Goal: Information Seeking & Learning: Learn about a topic

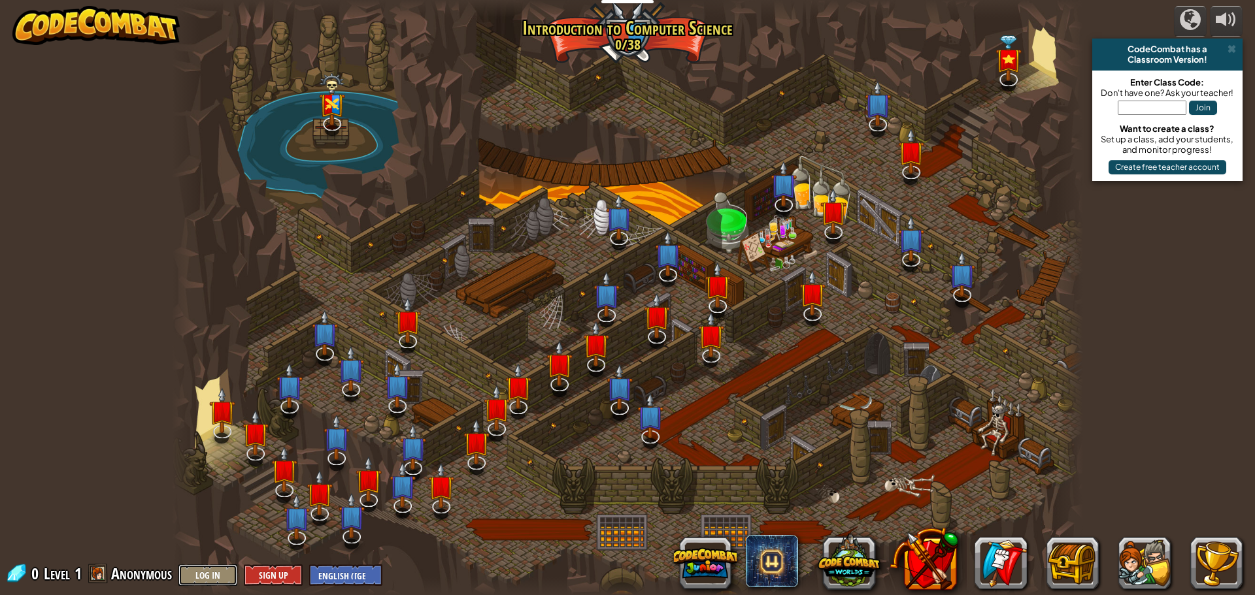
click at [201, 571] on button "Log In" at bounding box center [207, 576] width 59 height 22
